Goal: Information Seeking & Learning: Check status

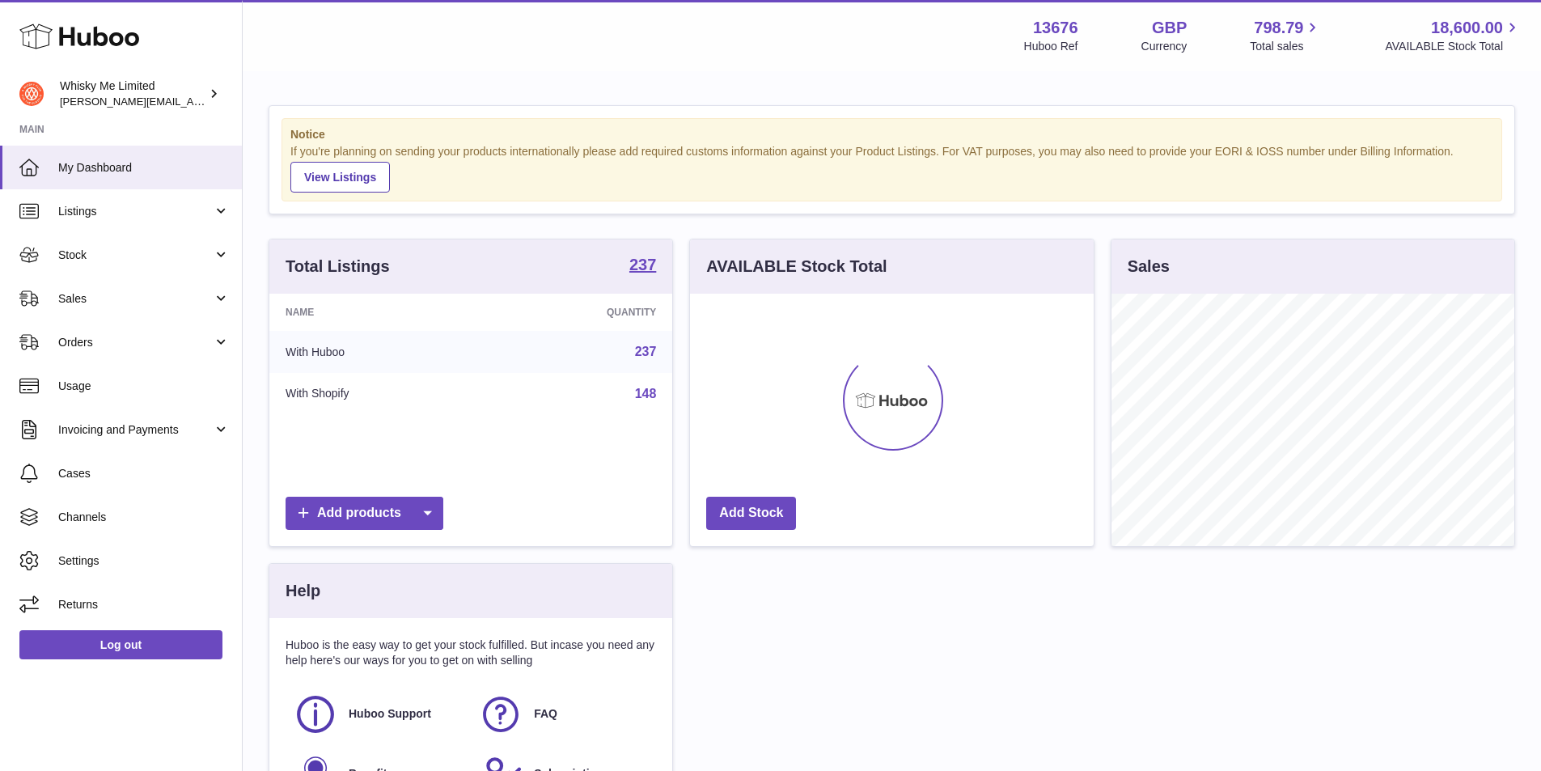
scroll to position [252, 404]
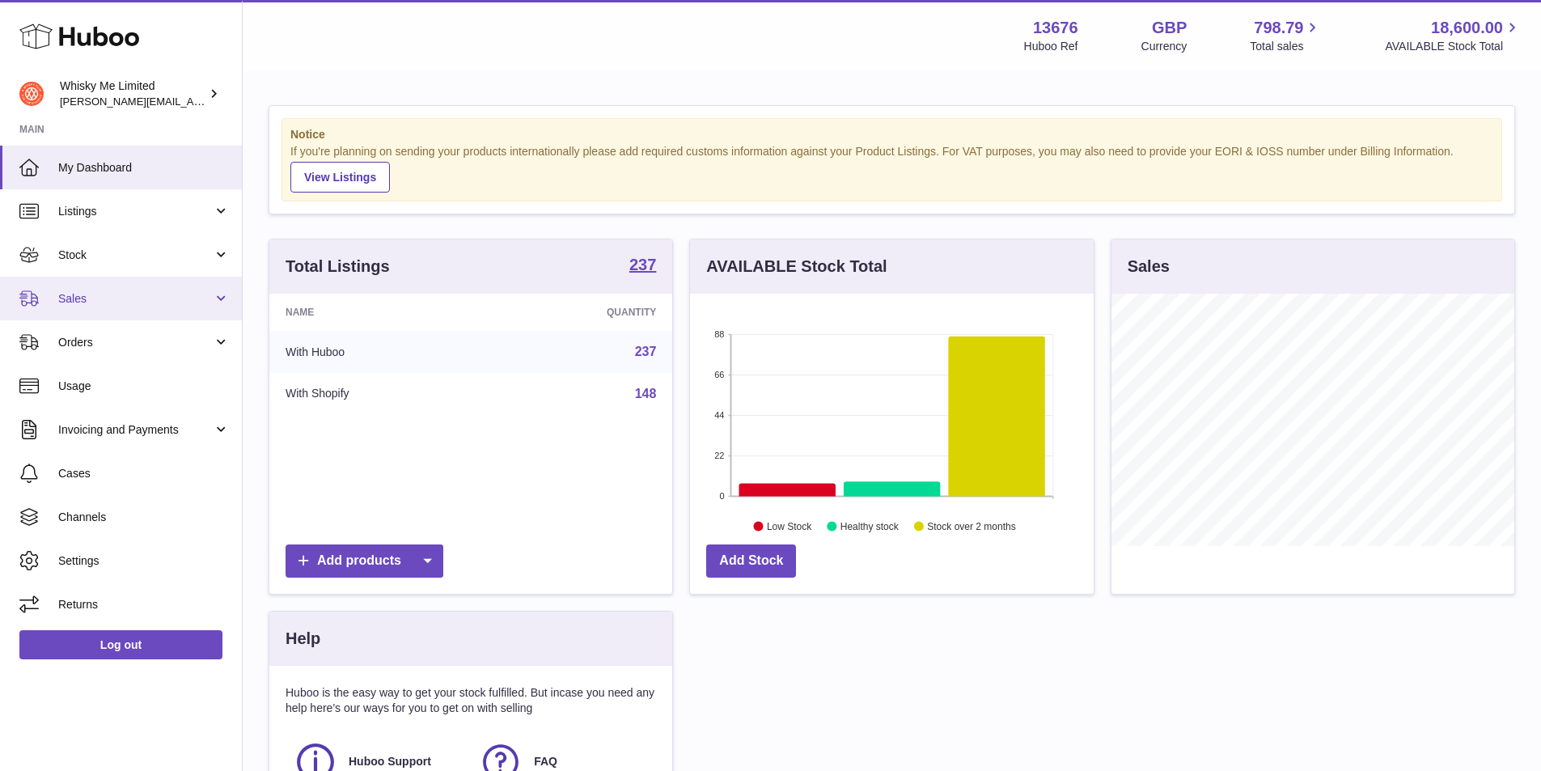
click at [116, 304] on span "Sales" at bounding box center [135, 298] width 155 height 15
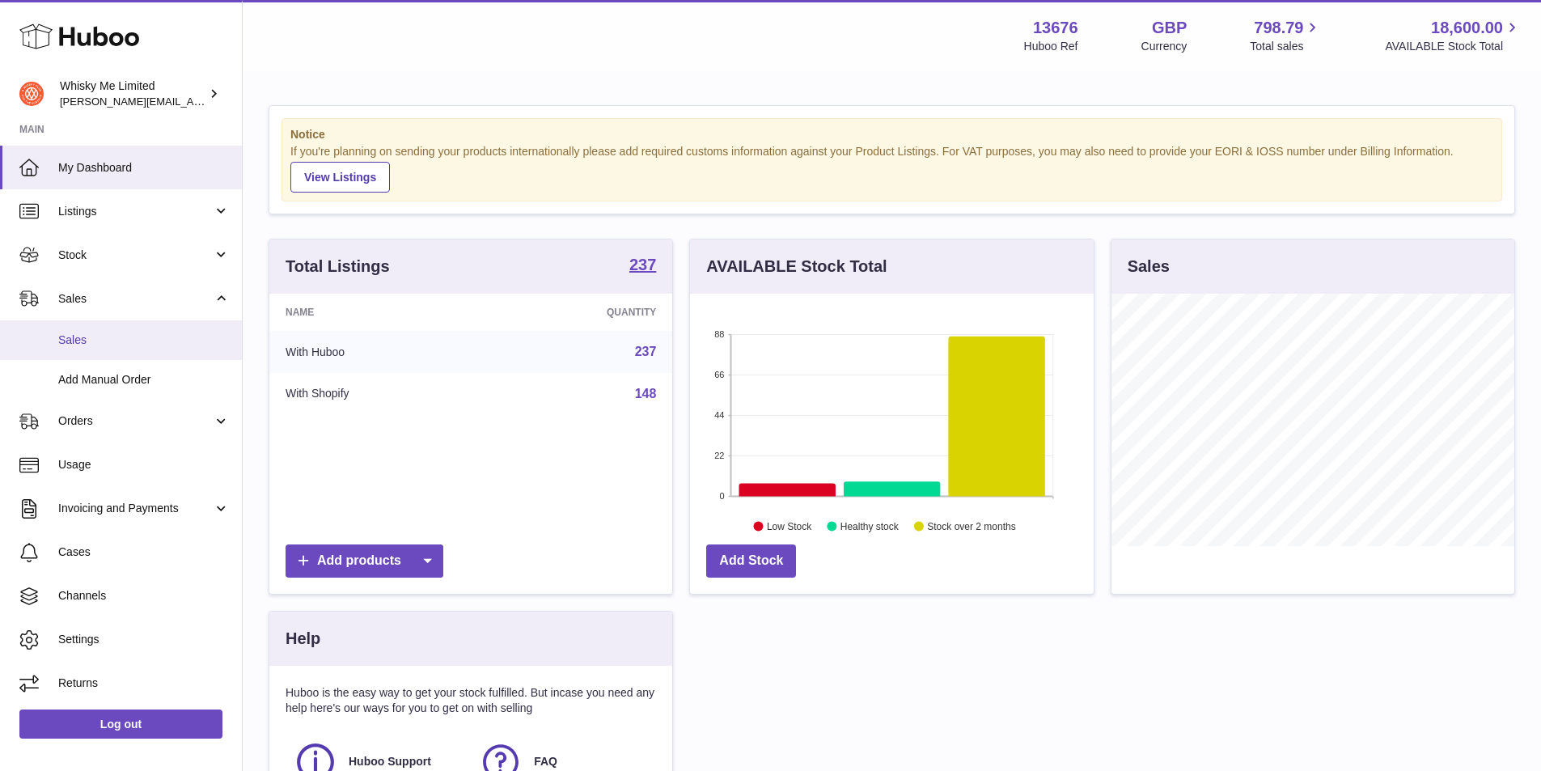
click at [99, 333] on span "Sales" at bounding box center [143, 339] width 171 height 15
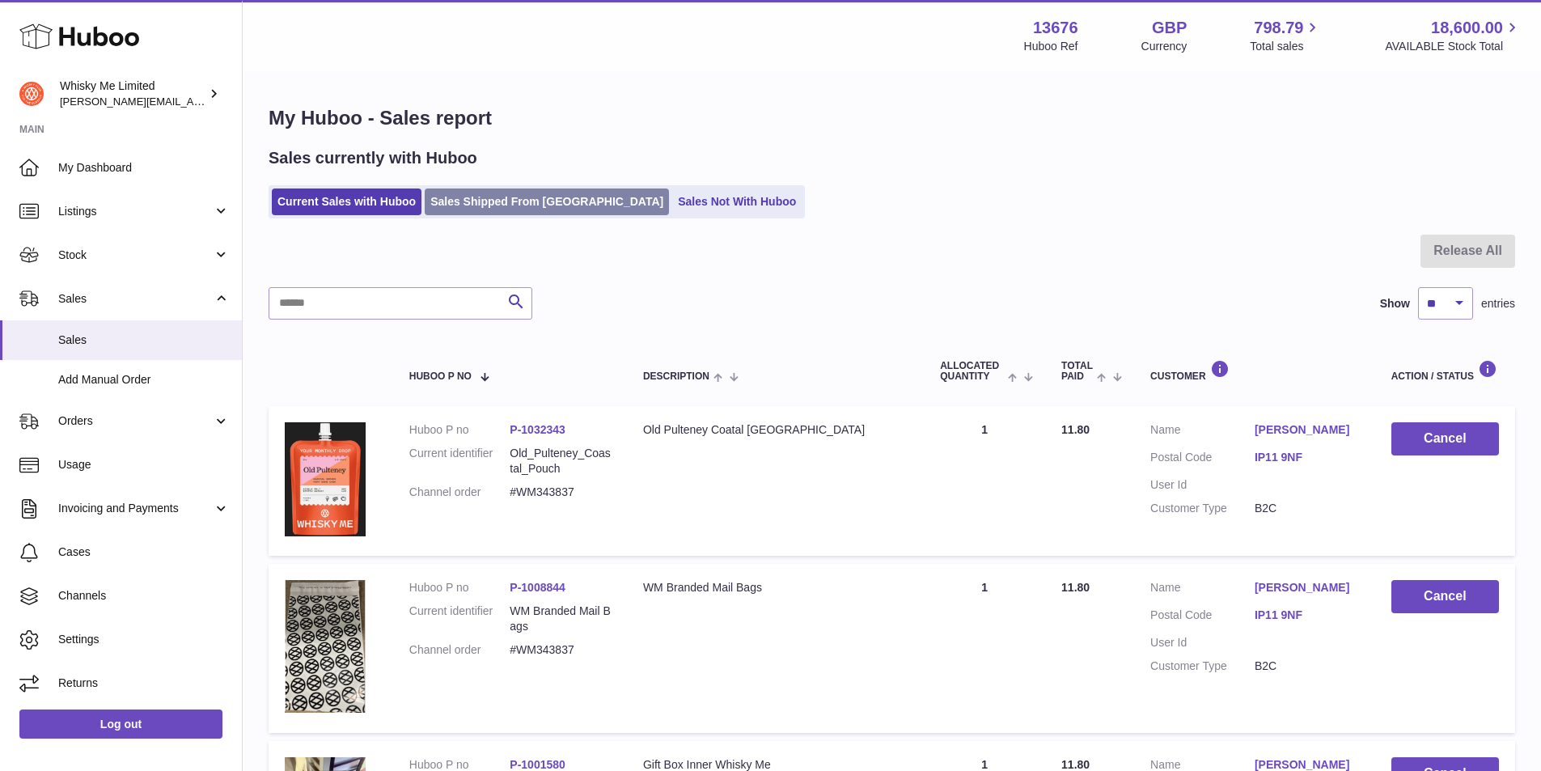
click at [460, 193] on link "Sales Shipped From [GEOGRAPHIC_DATA]" at bounding box center [547, 201] width 244 height 27
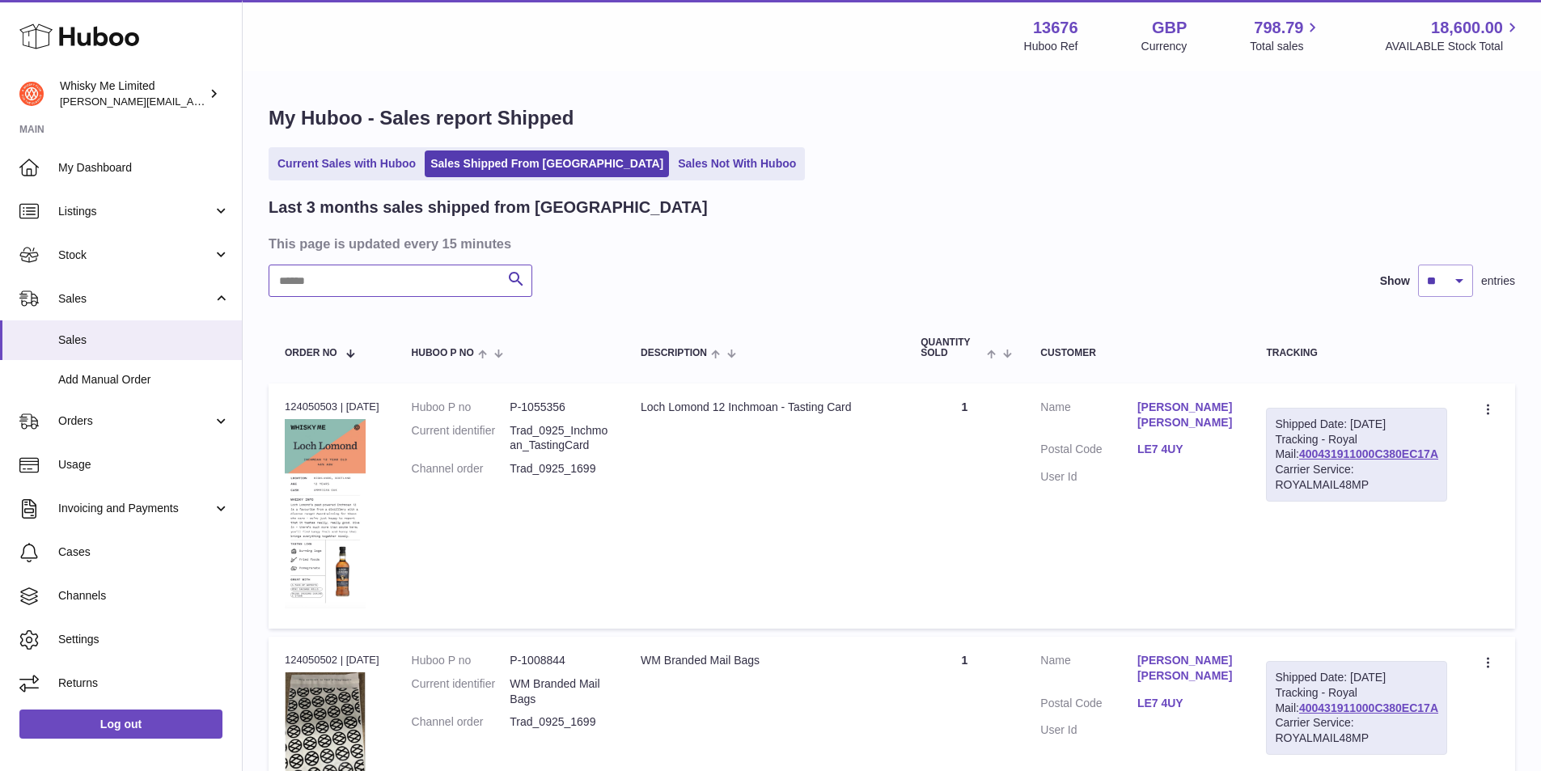
click at [369, 288] on input "text" at bounding box center [401, 281] width 264 height 32
paste input "*******"
drag, startPoint x: 387, startPoint y: 274, endPoint x: 253, endPoint y: 289, distance: 135.1
paste input "text"
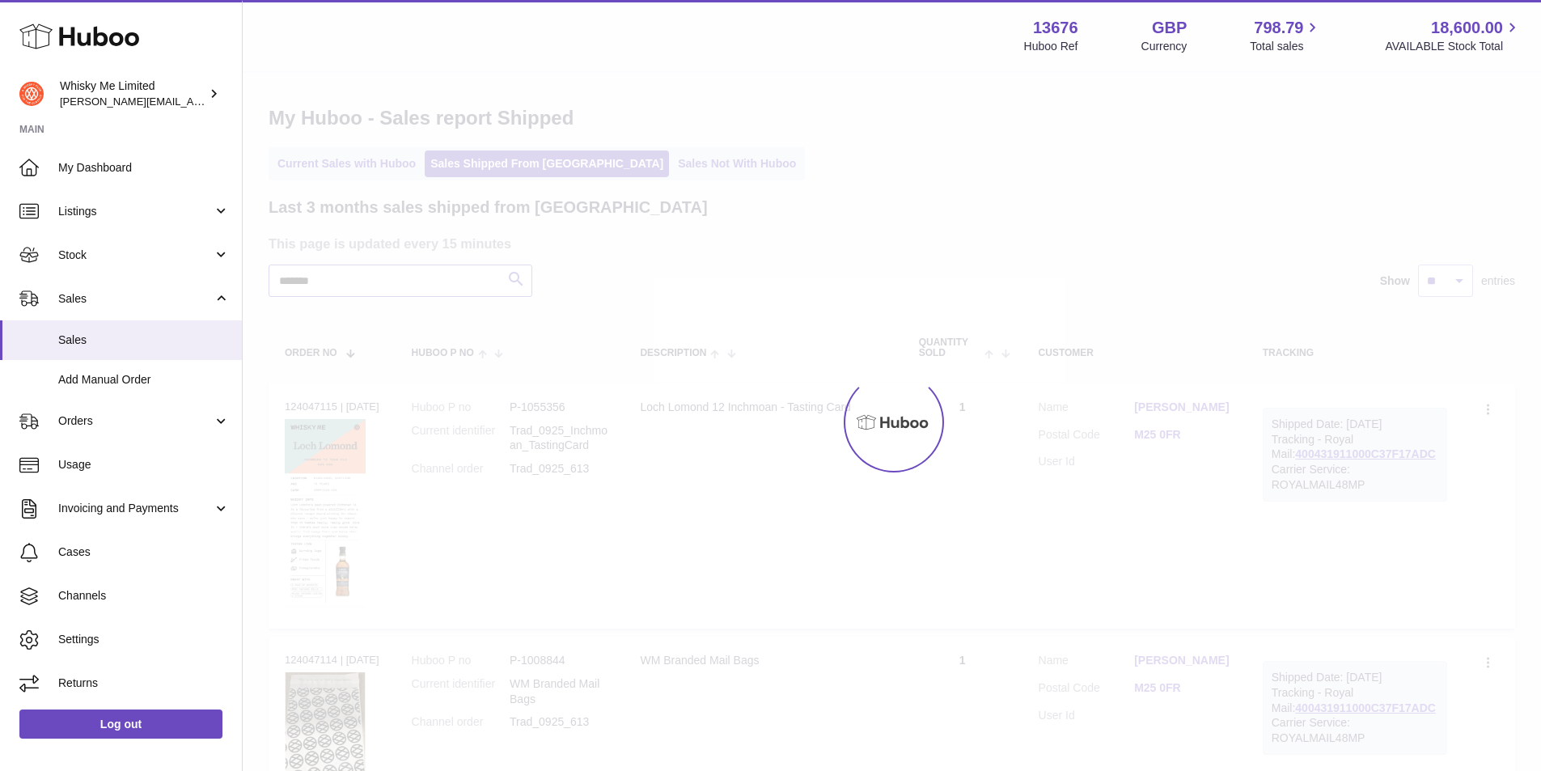
type input "*******"
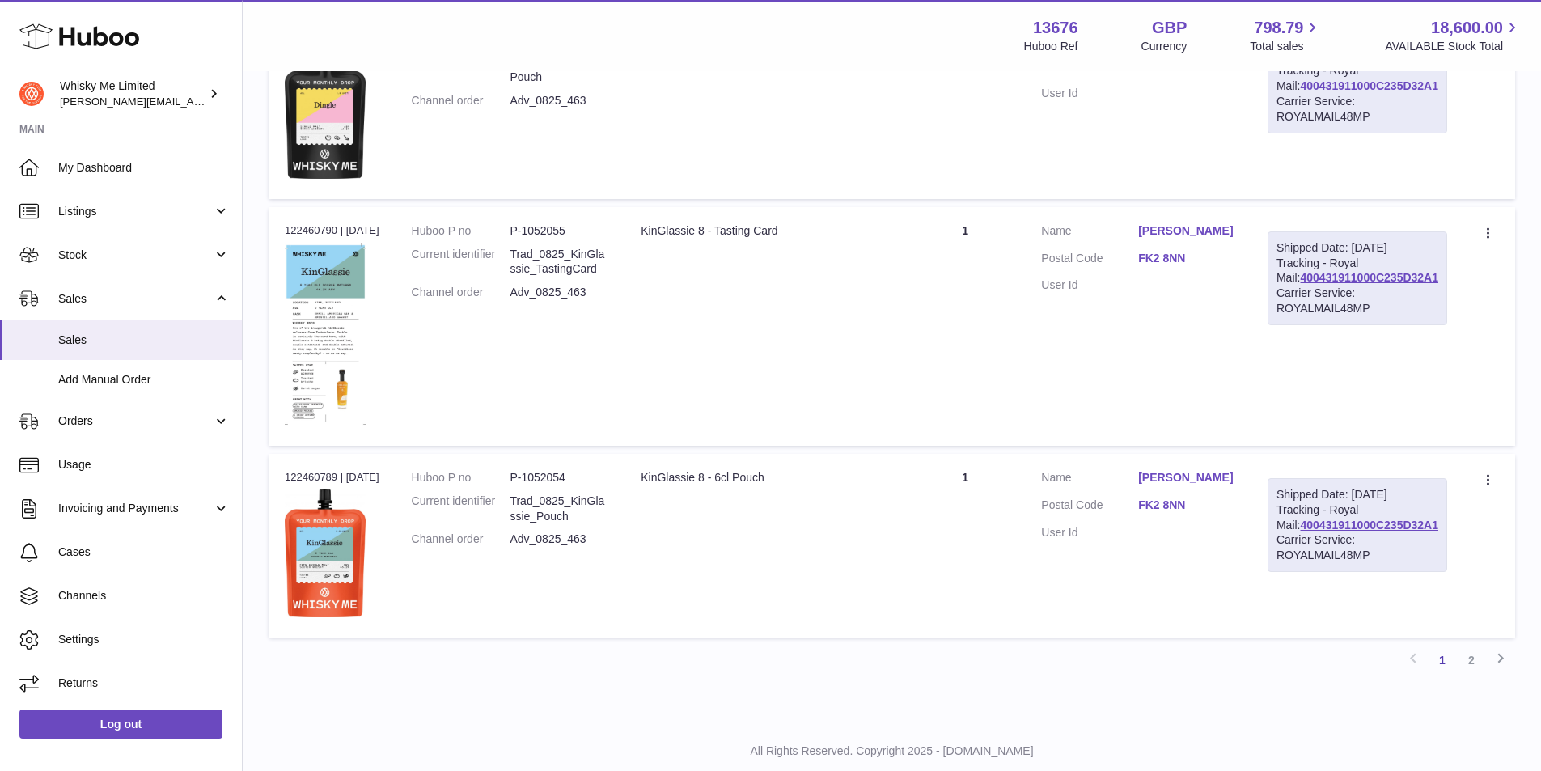
scroll to position [1770, 0]
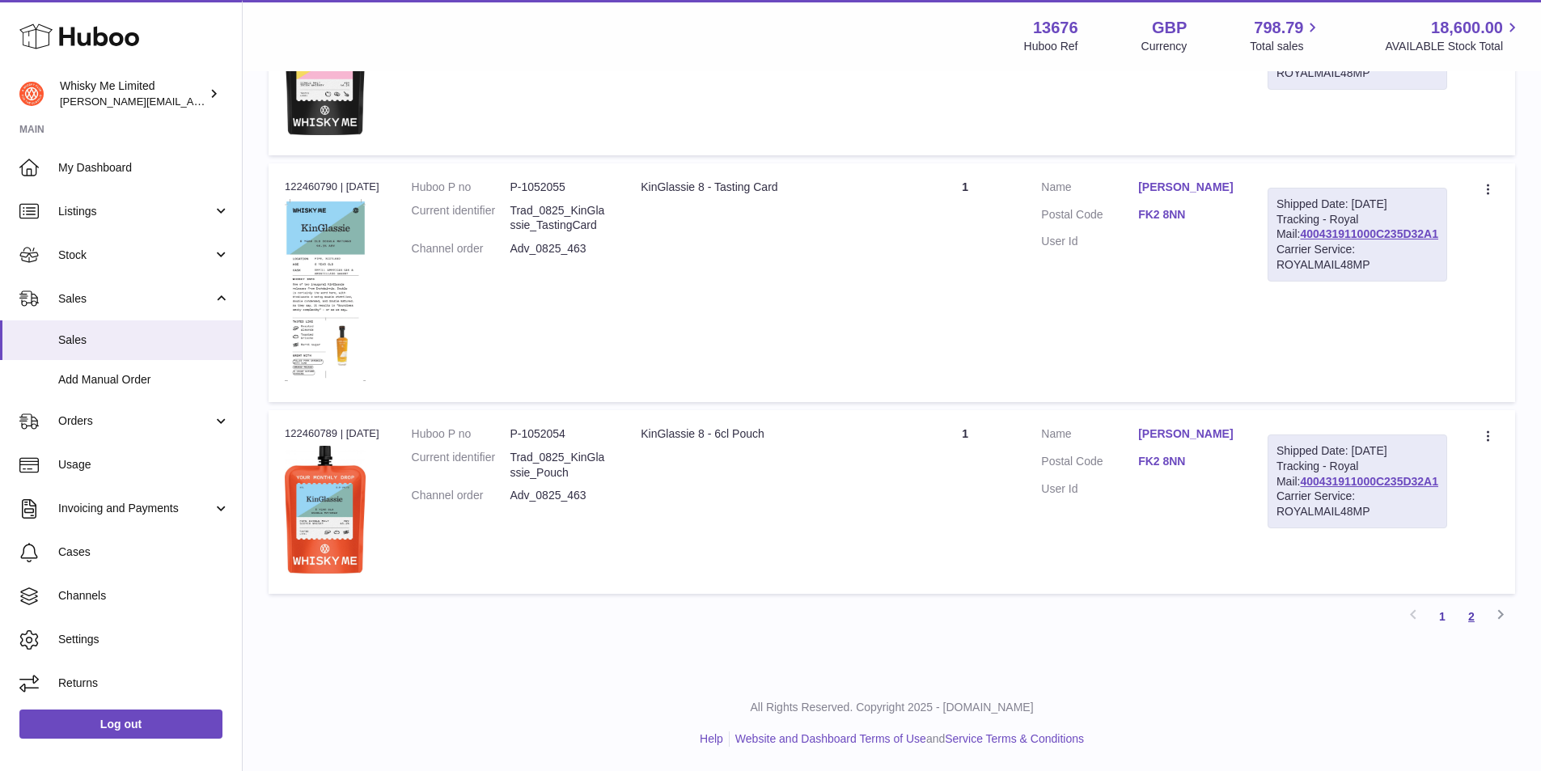
click at [1467, 616] on link "2" at bounding box center [1471, 616] width 29 height 29
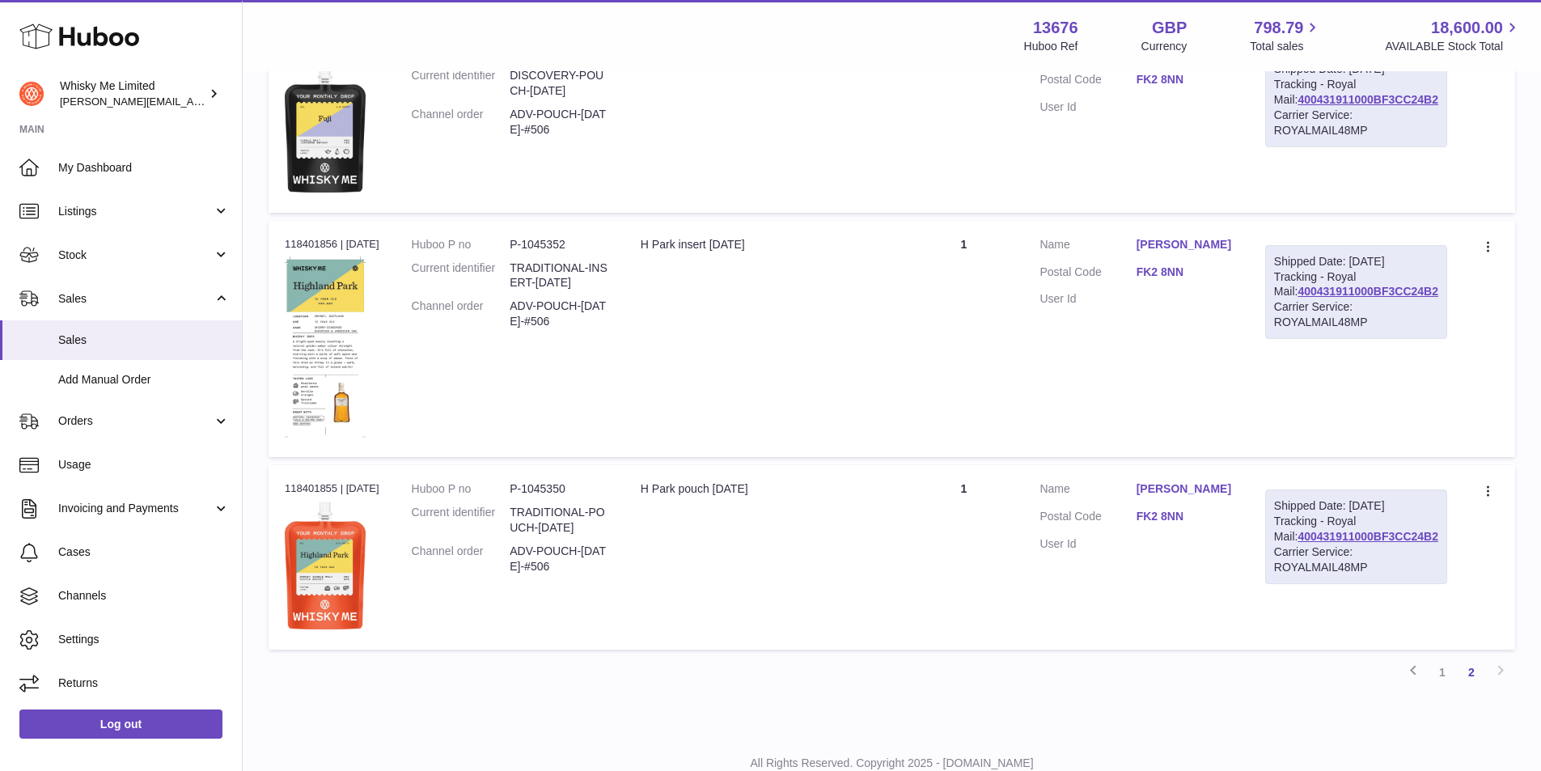
scroll to position [1767, 0]
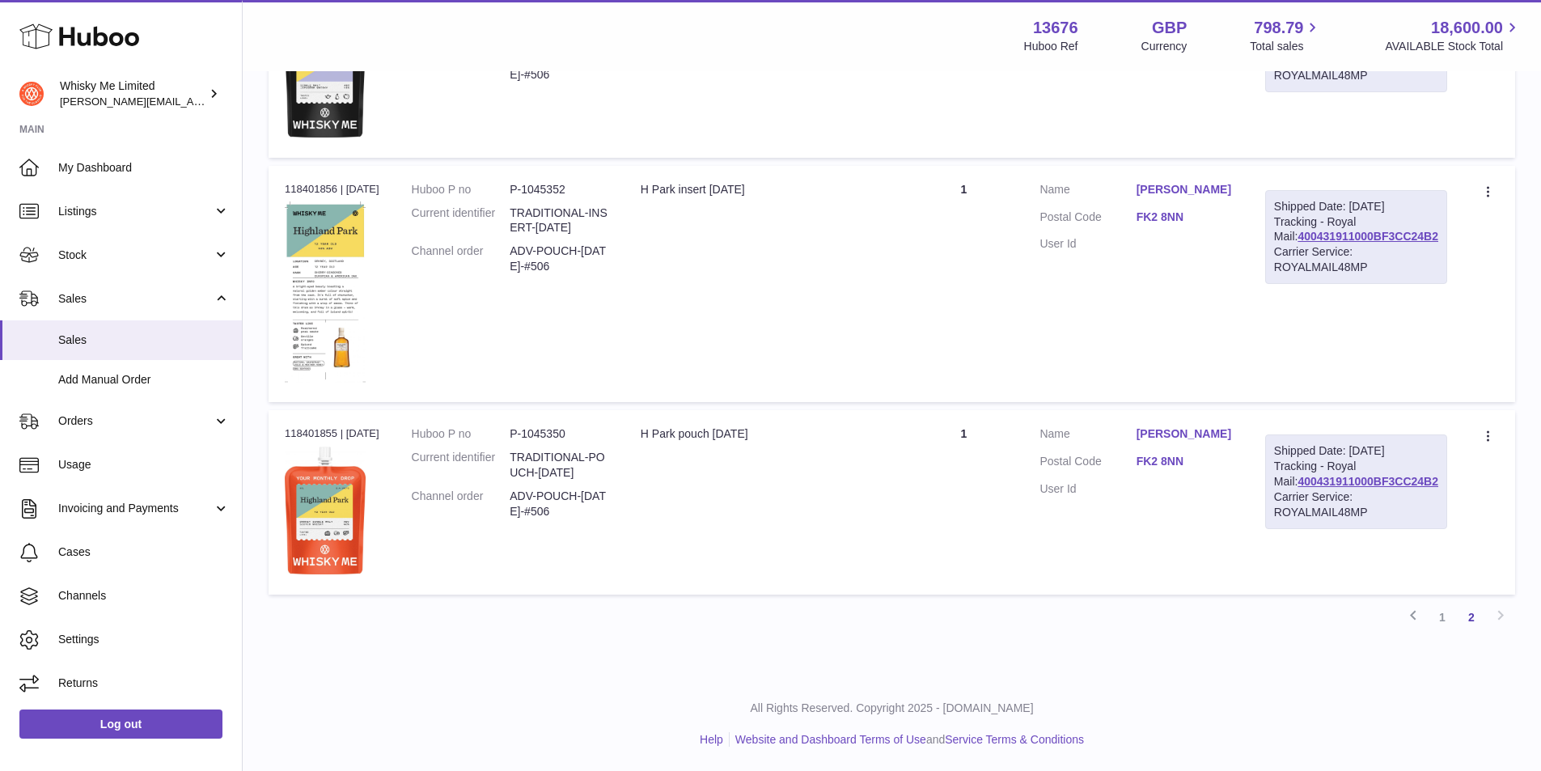
click at [1438, 621] on link "1" at bounding box center [1442, 617] width 29 height 29
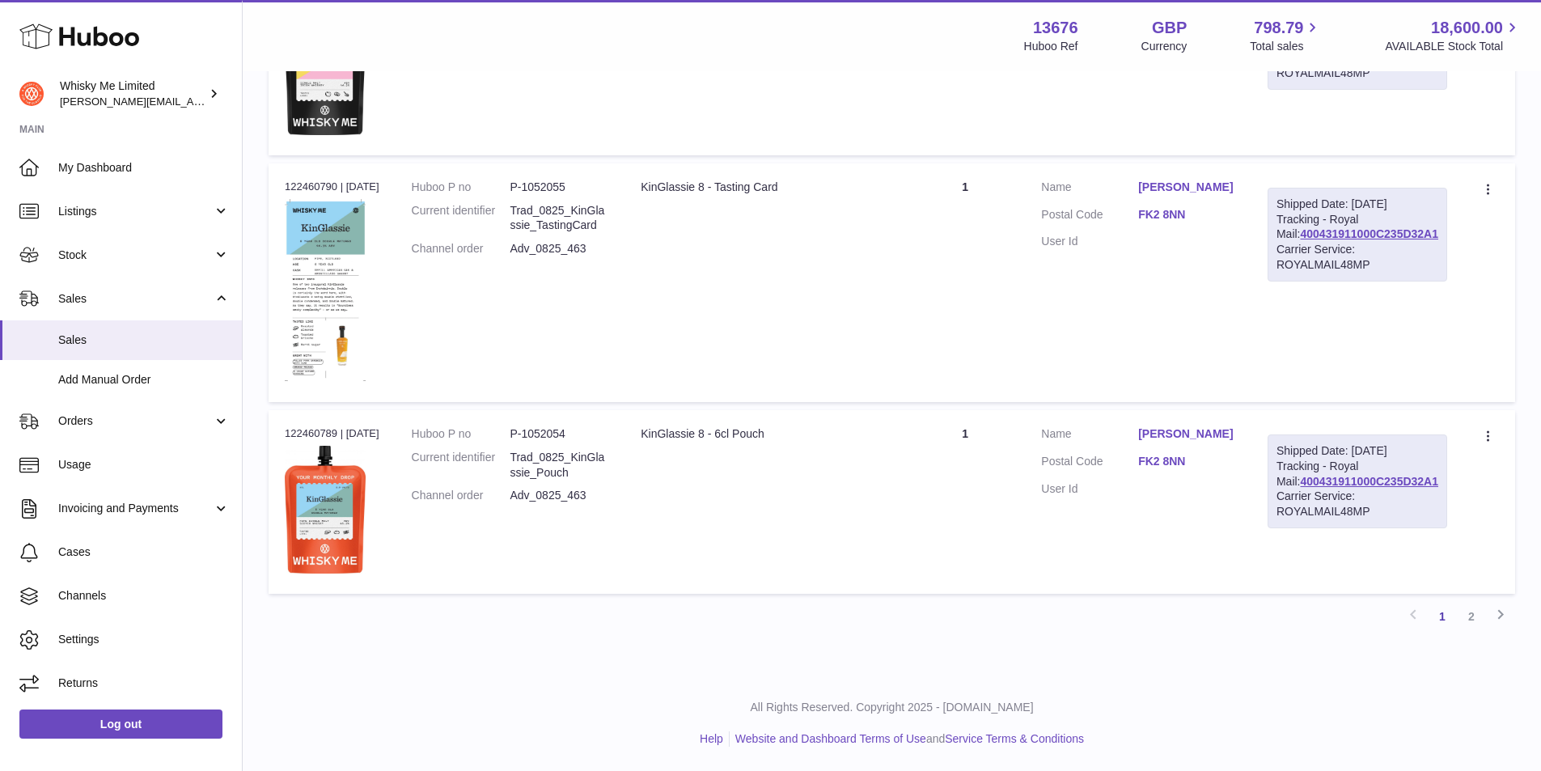
scroll to position [1770, 0]
click at [1474, 622] on link "2" at bounding box center [1471, 616] width 29 height 29
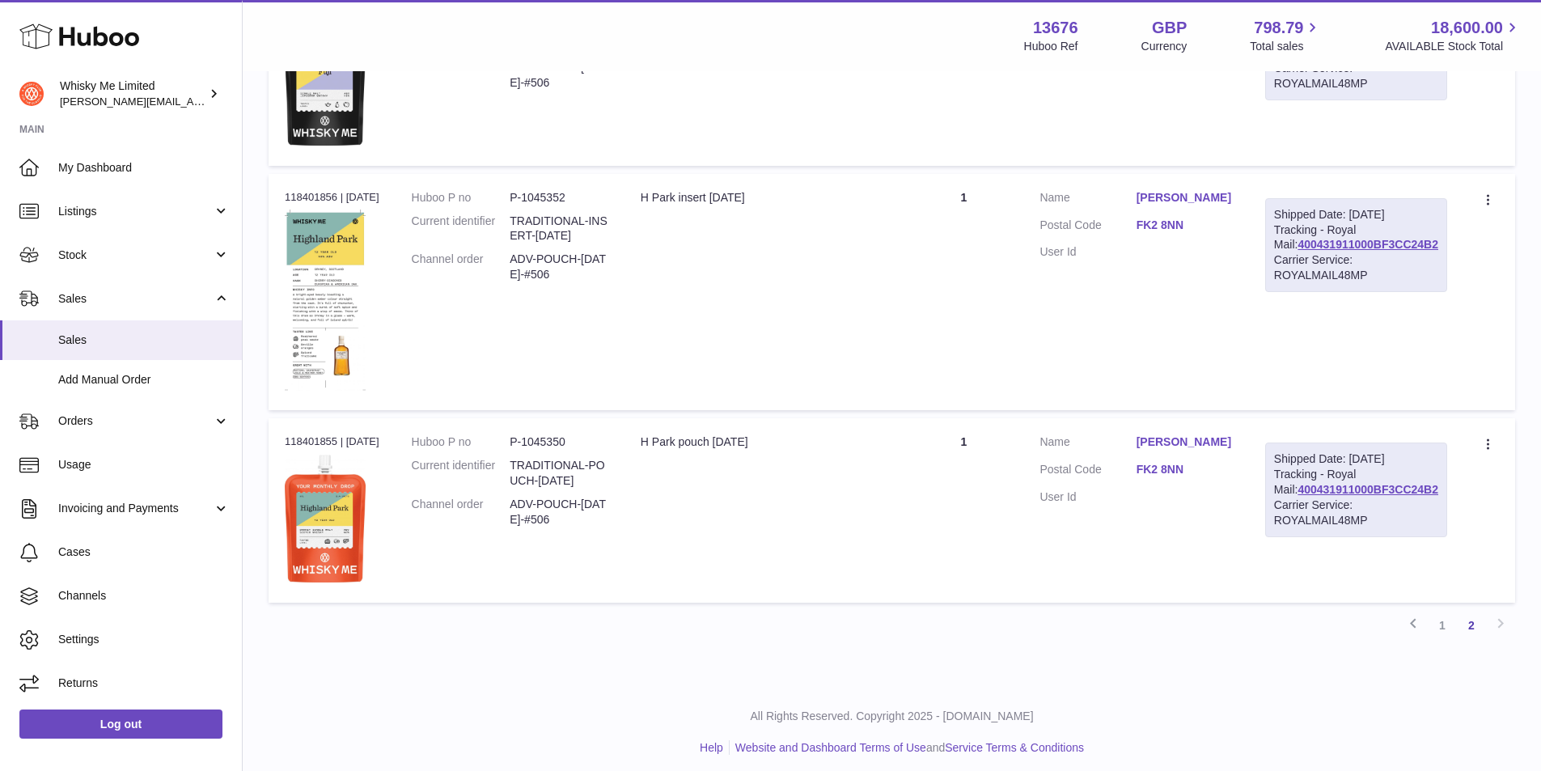
scroll to position [1767, 0]
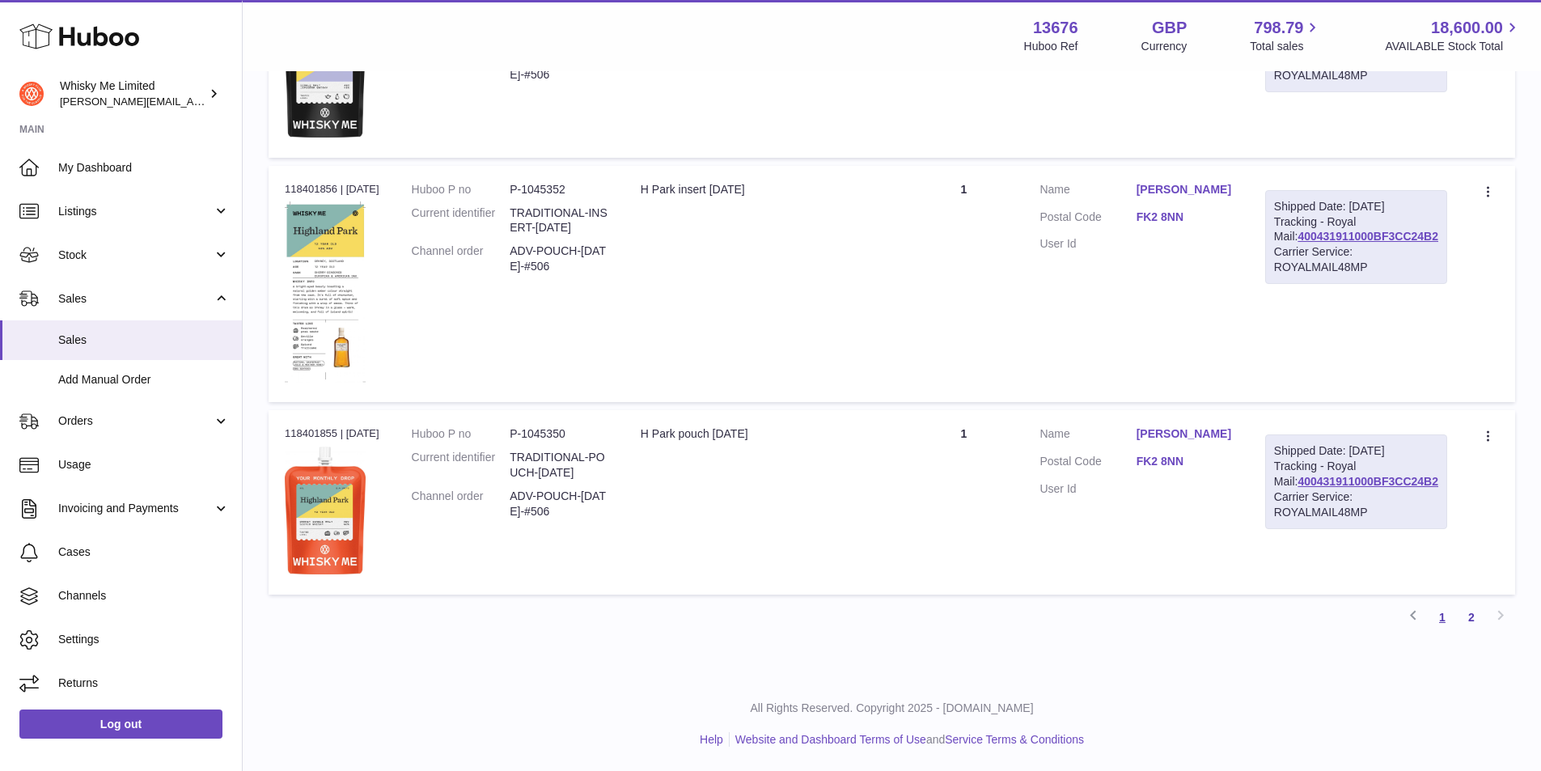
click at [1442, 620] on link "1" at bounding box center [1442, 617] width 29 height 29
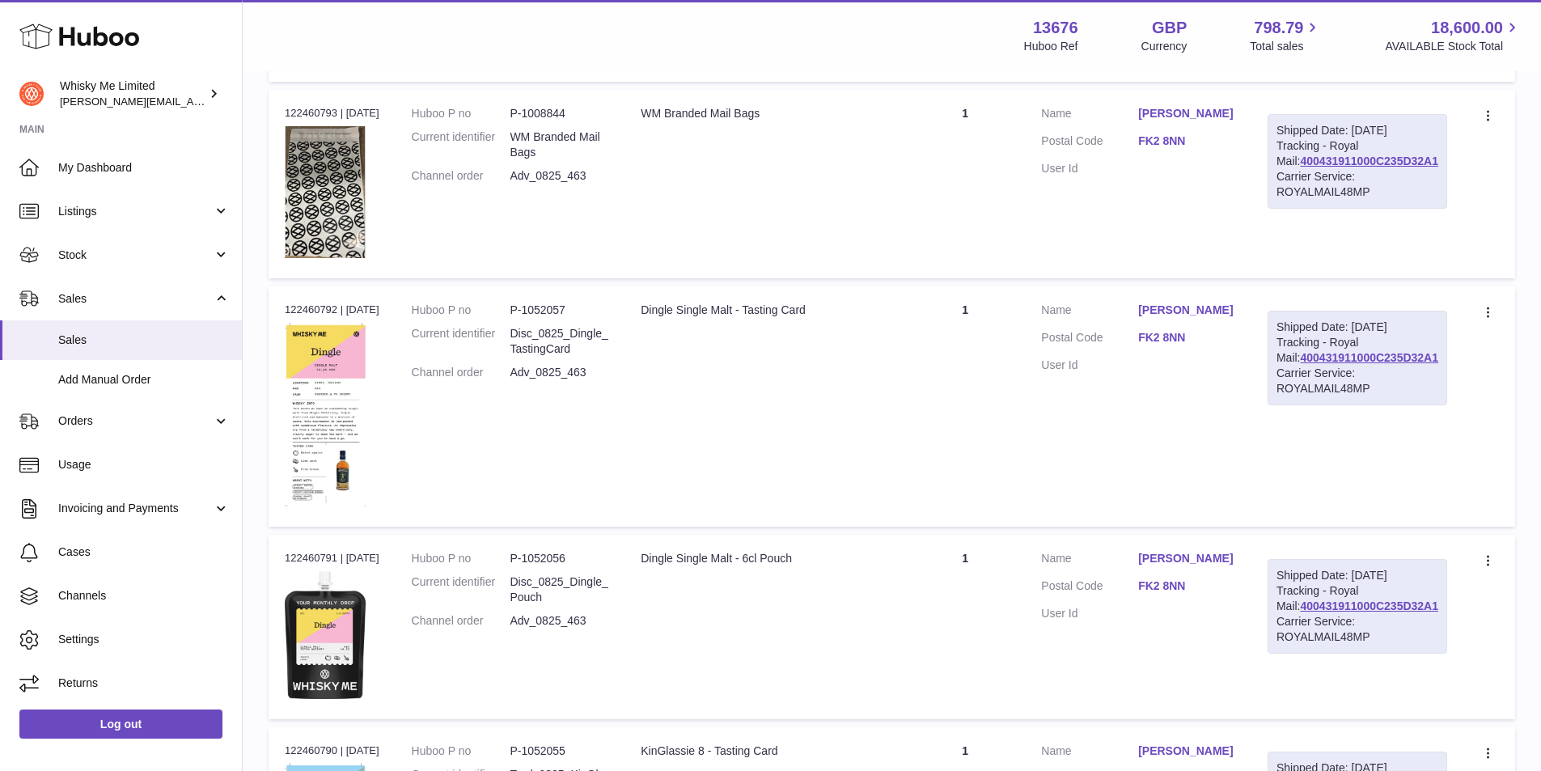
scroll to position [1204, 0]
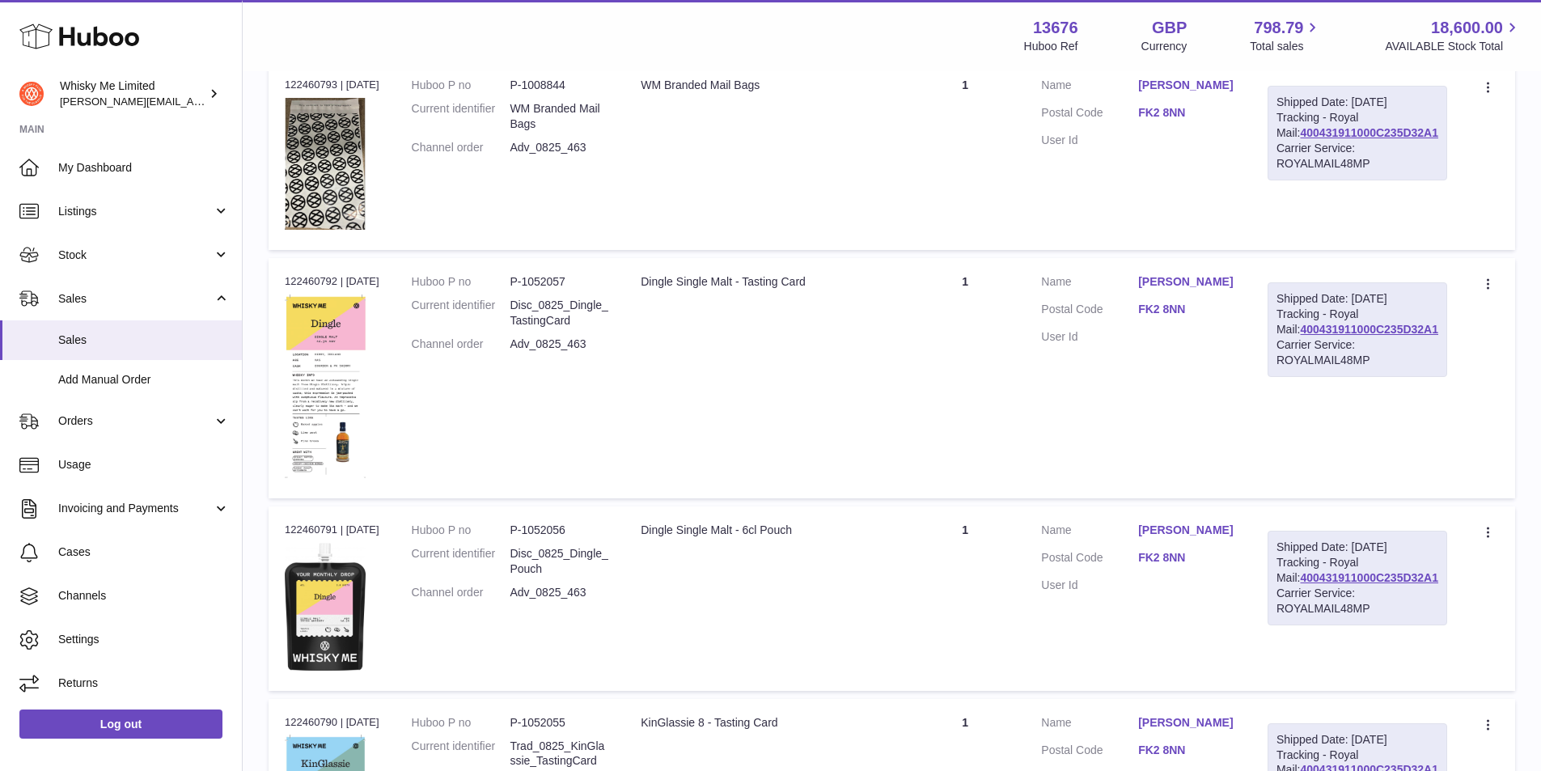
drag, startPoint x: 1441, startPoint y: 373, endPoint x: 1286, endPoint y: 380, distance: 154.7
click at [1286, 380] on td "Shipped Date: 8th Aug 2025 Tracking - Royal Mail: 400431911000C235D32A1 Carrier…" at bounding box center [1357, 378] width 212 height 240
copy link "400431911000C235D32A1"
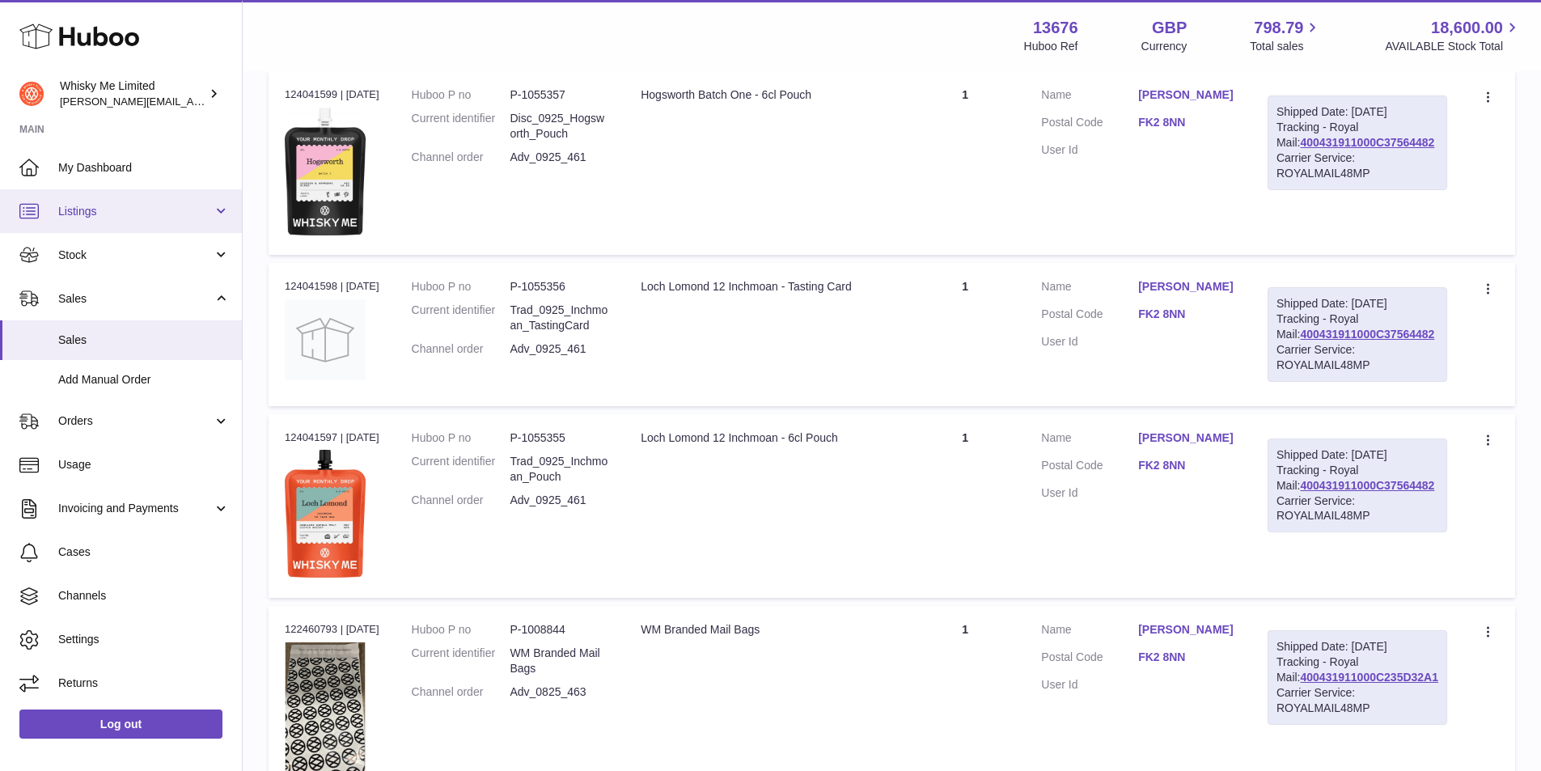
scroll to position [557, 0]
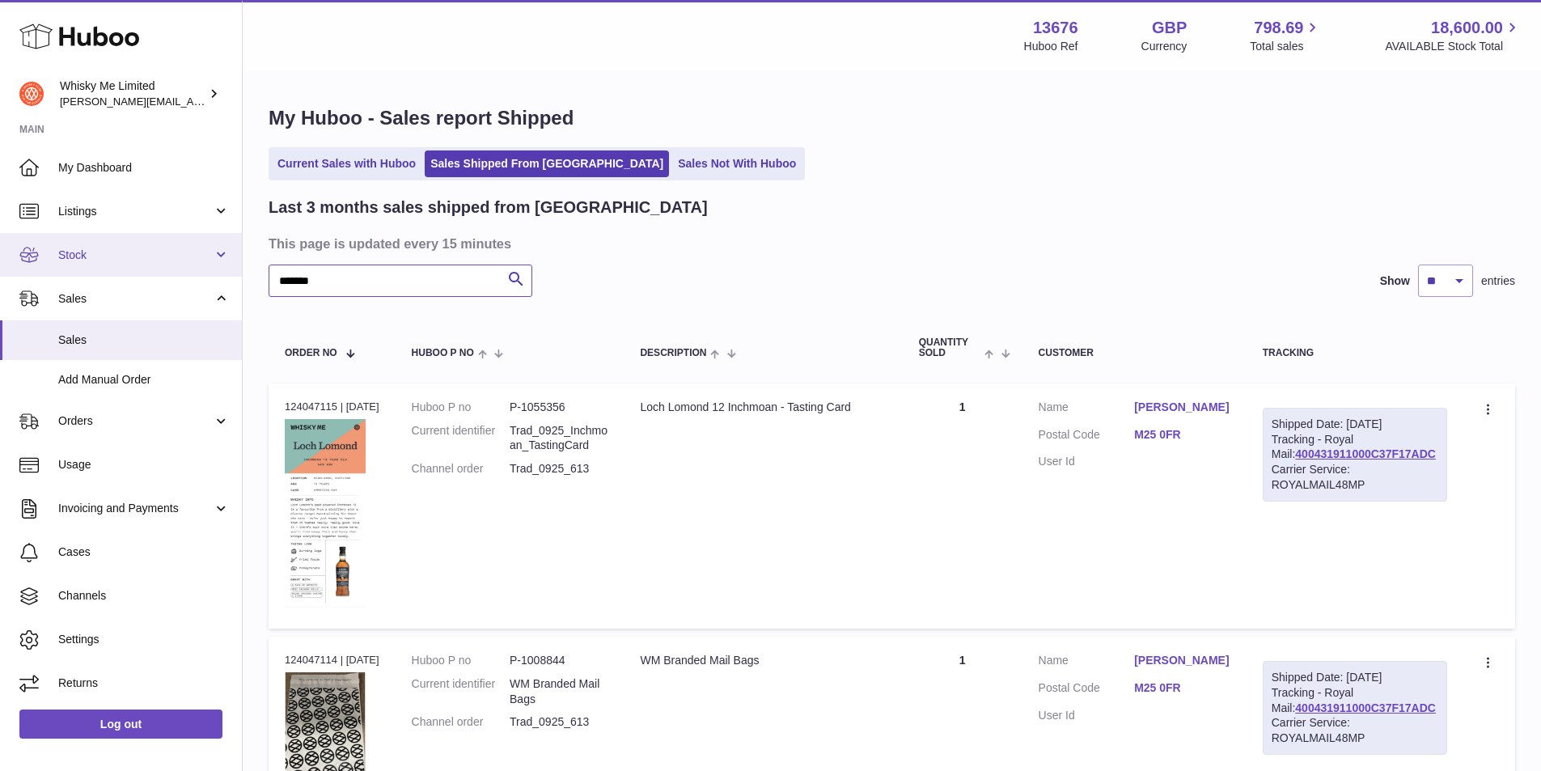
drag, startPoint x: 328, startPoint y: 280, endPoint x: 235, endPoint y: 263, distance: 94.6
paste input "text"
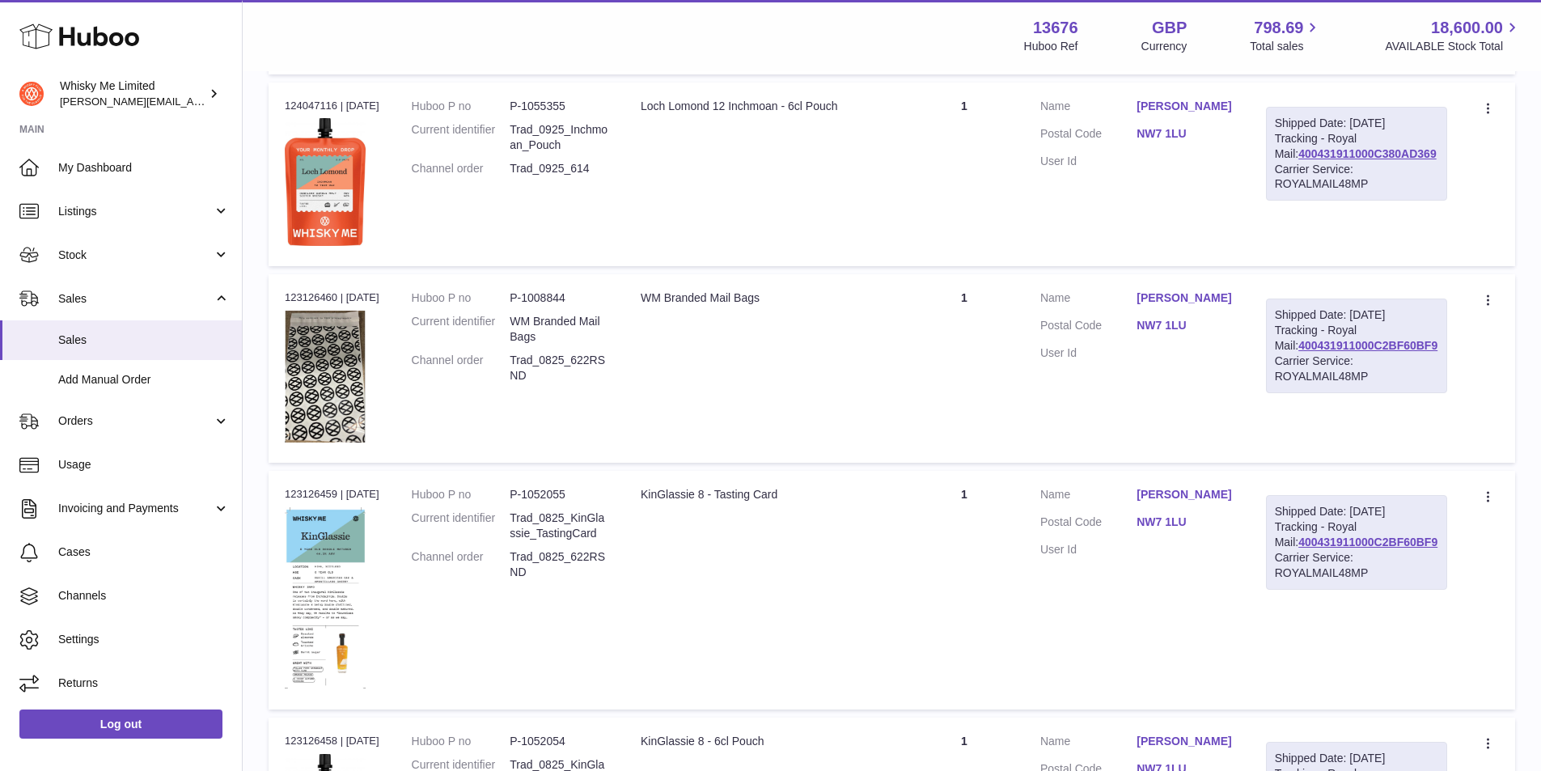
scroll to position [890, 0]
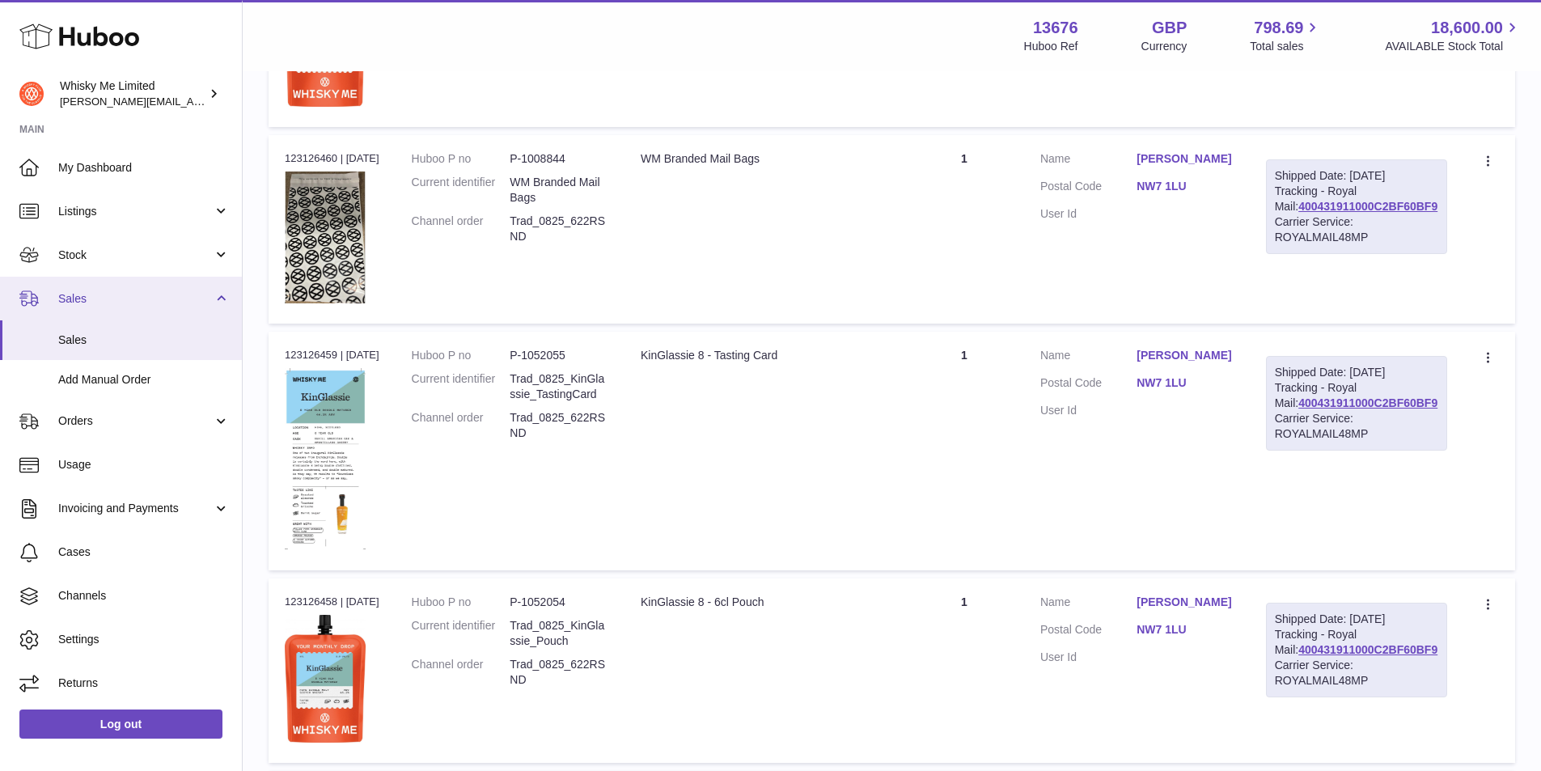
type input "*******"
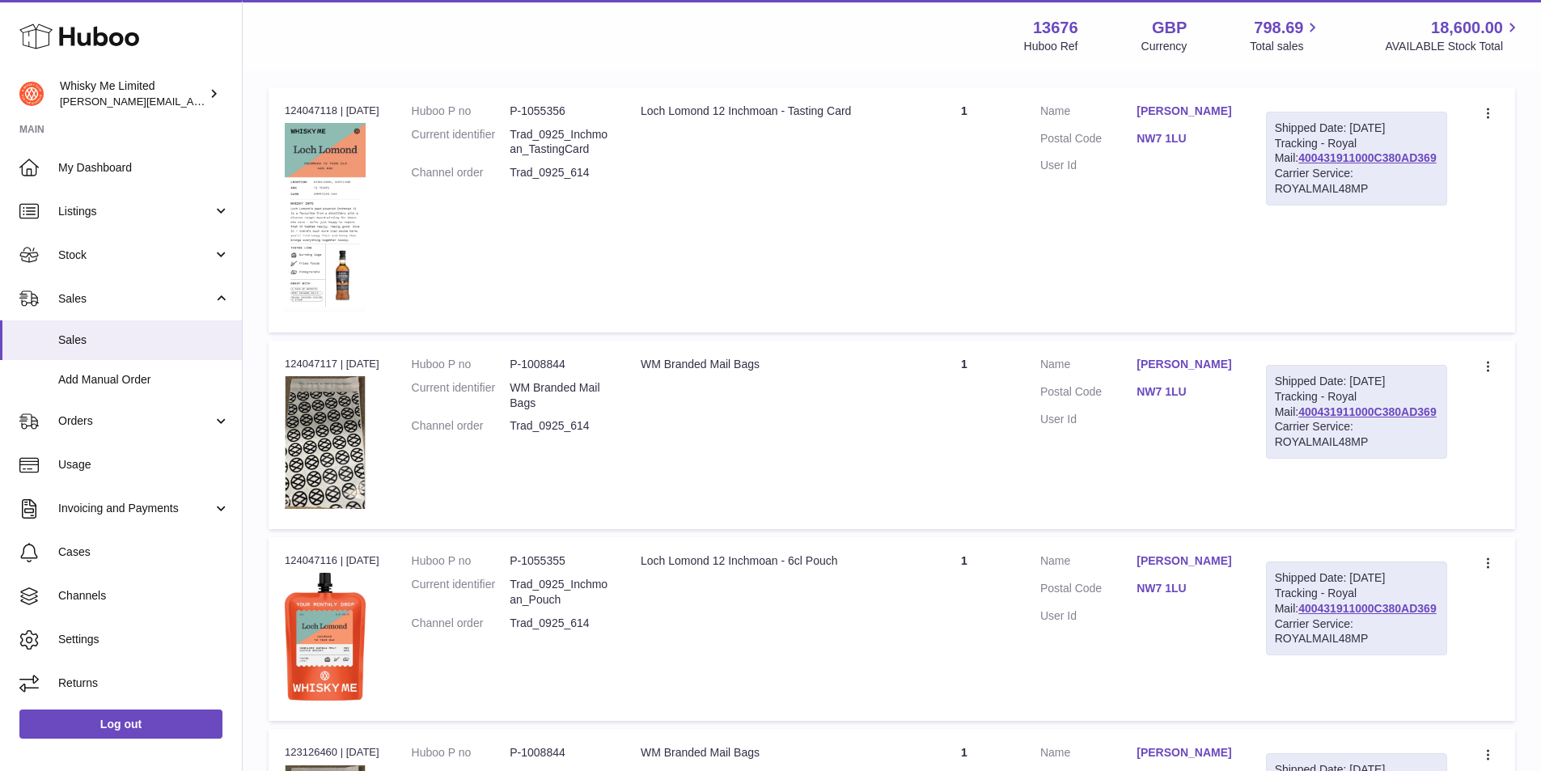
scroll to position [324, 0]
